Goal: Task Accomplishment & Management: Use online tool/utility

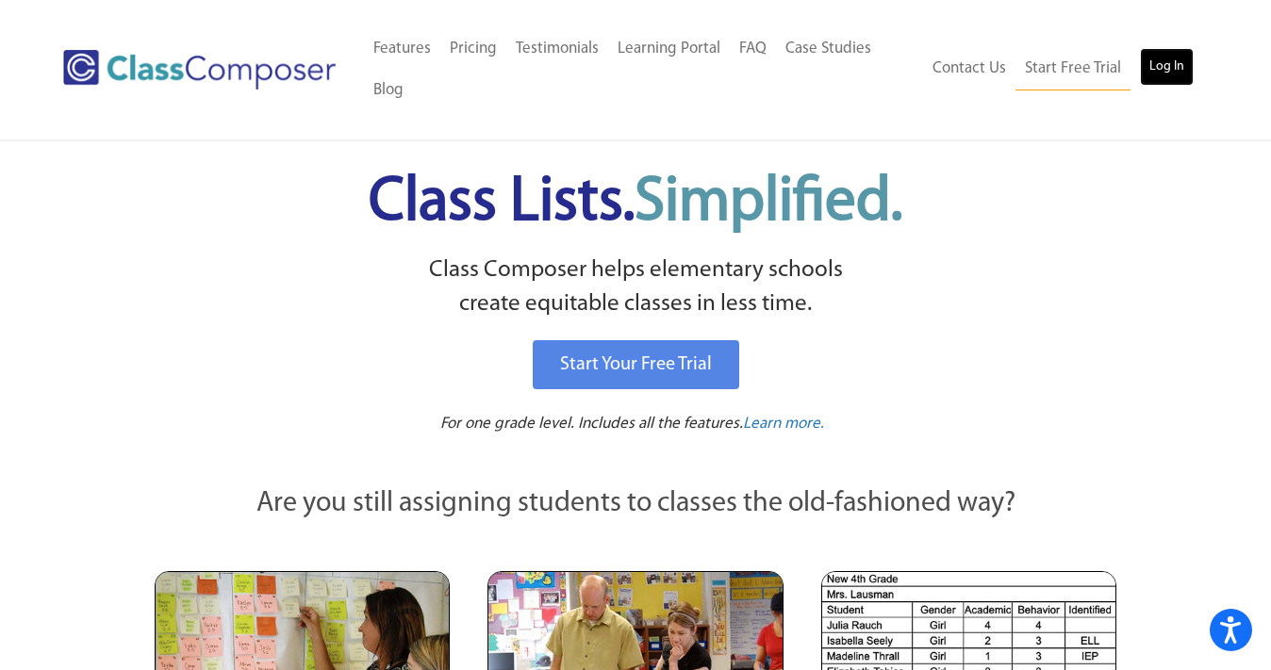
click at [1161, 66] on link "Log In" at bounding box center [1167, 67] width 54 height 38
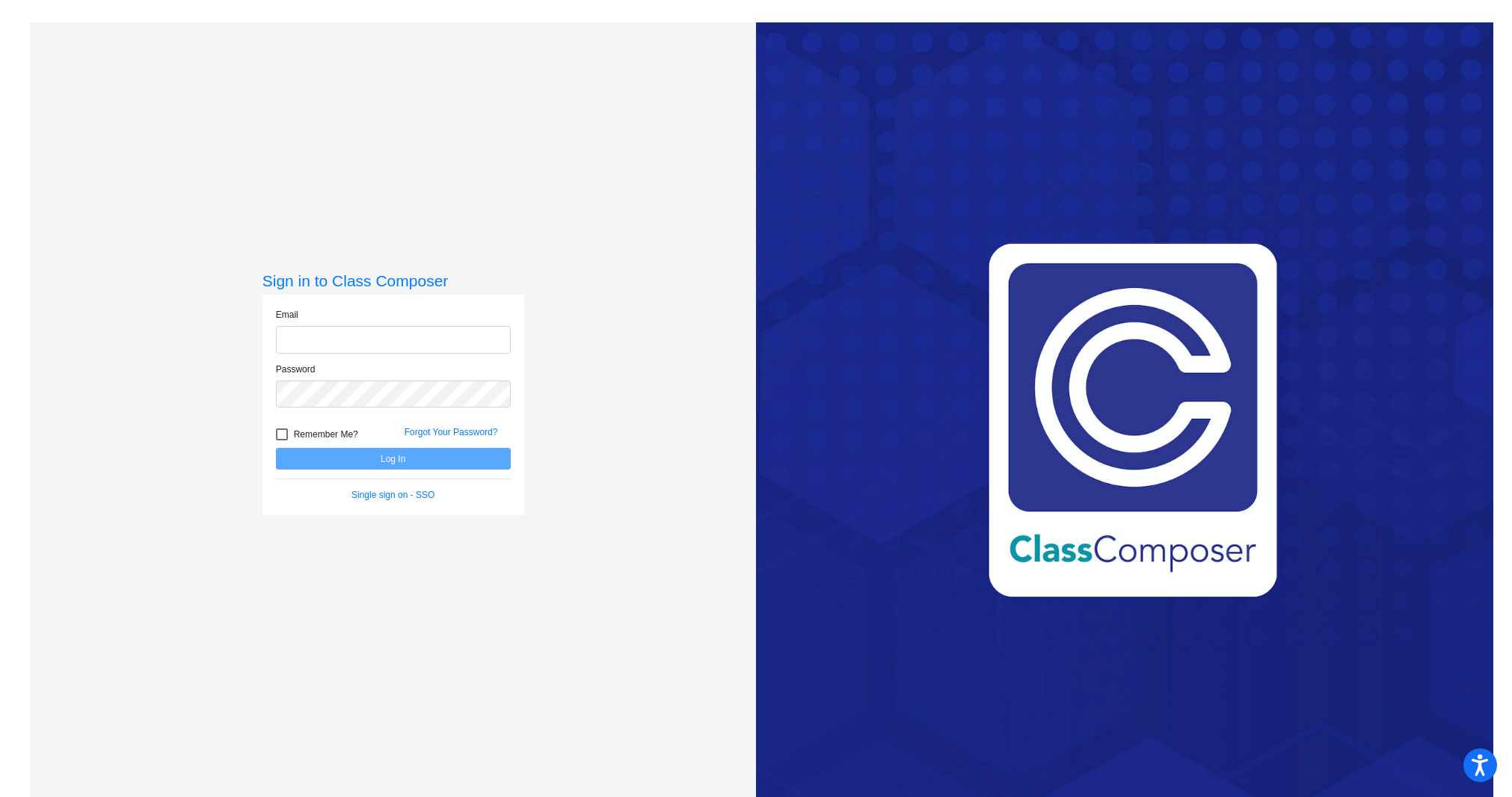
type input "[PERSON_NAME][EMAIL_ADDRESS][PERSON_NAME][DOMAIN_NAME]"
click at [385, 461] on button "Log In" at bounding box center [393, 458] width 235 height 21
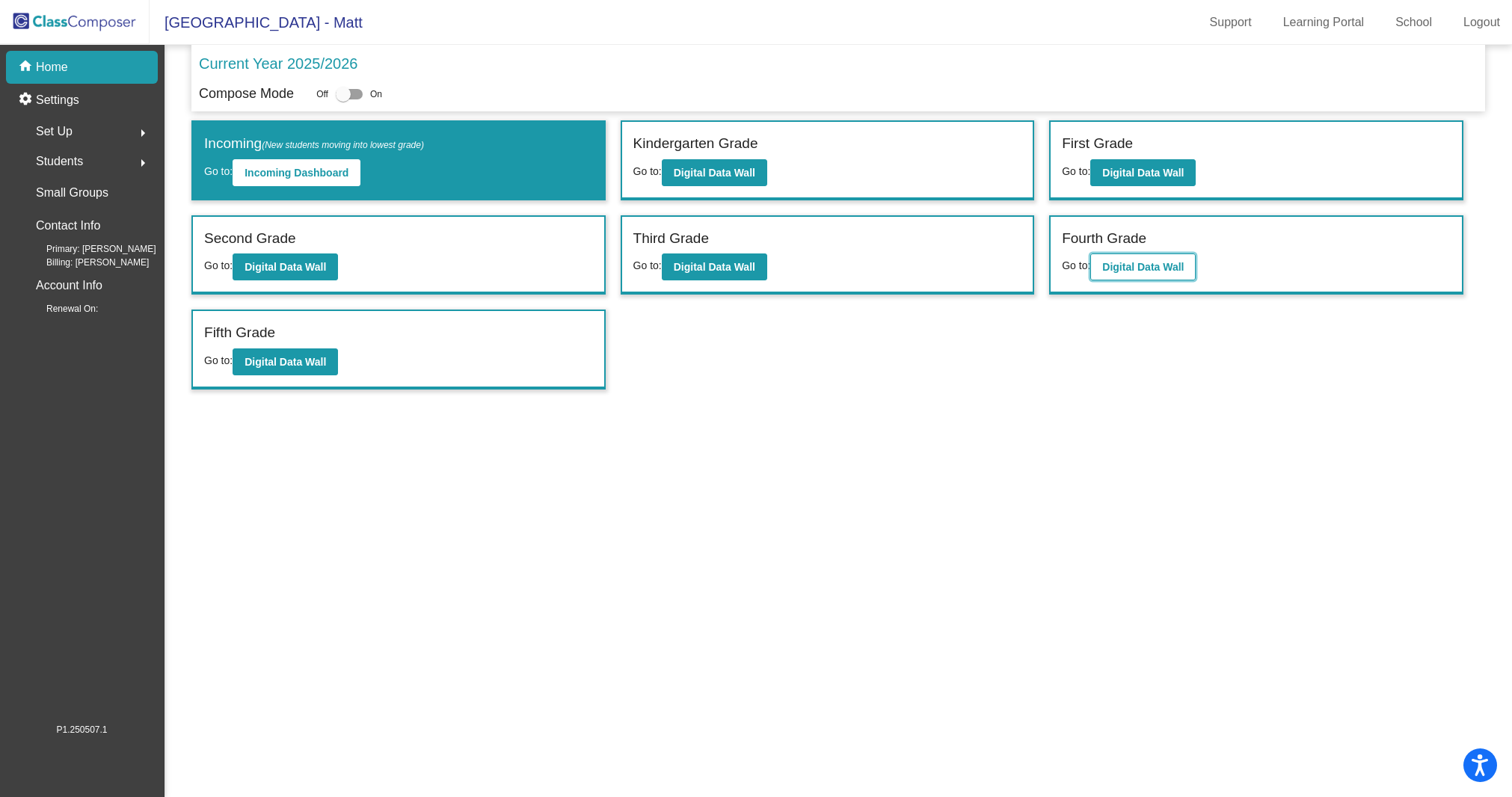
click at [1153, 264] on b "Digital Data Wall" at bounding box center [1142, 266] width 82 height 12
